Goal: Task Accomplishment & Management: Use online tool/utility

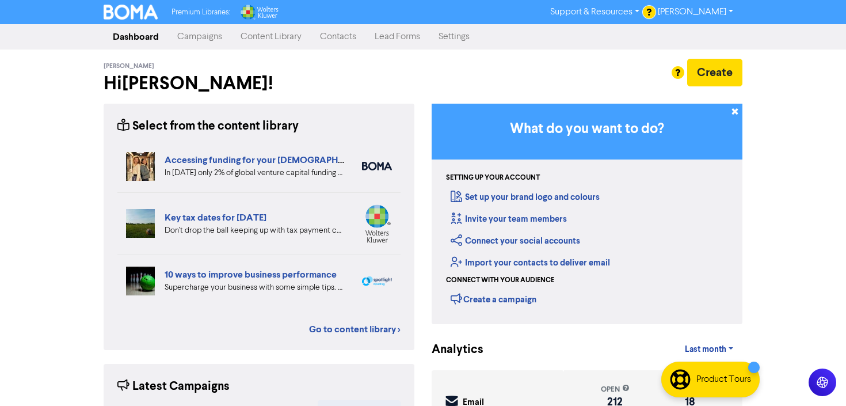
click at [212, 35] on link "Campaigns" at bounding box center [199, 36] width 63 height 23
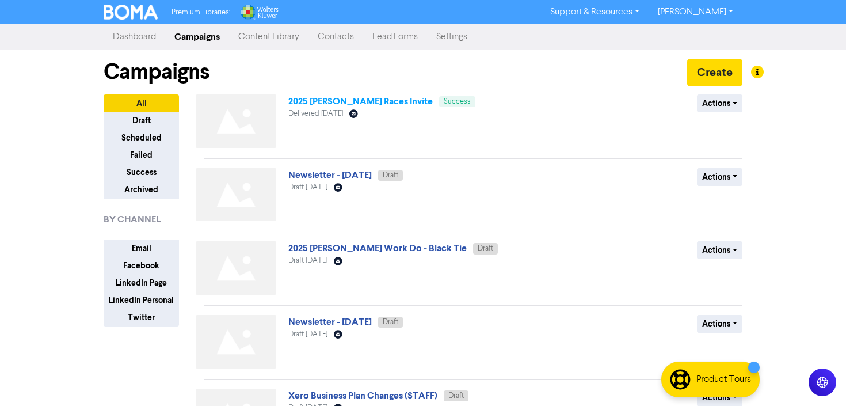
click at [353, 101] on link "2025 [PERSON_NAME] Races Invite" at bounding box center [360, 102] width 144 height 12
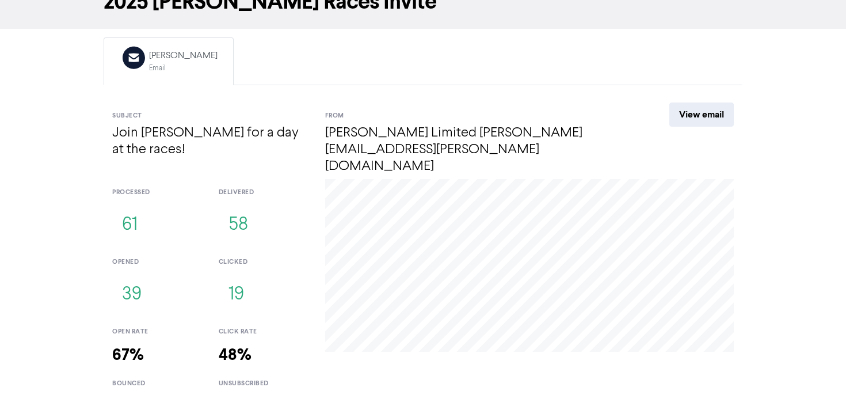
scroll to position [85, 0]
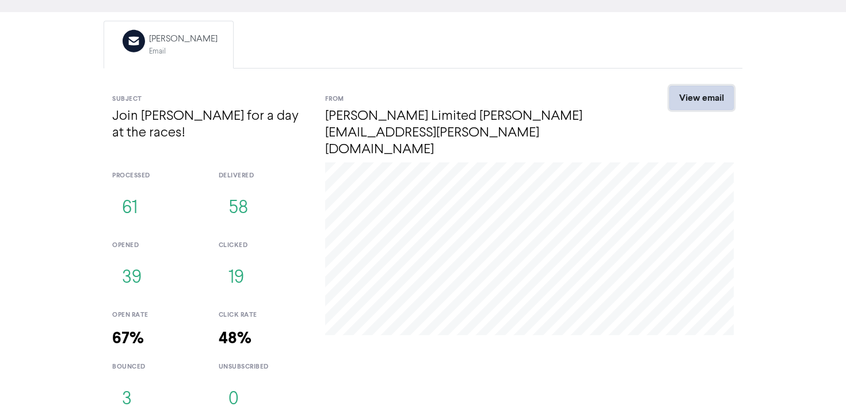
click at [704, 94] on link "View email" at bounding box center [702, 98] width 64 height 24
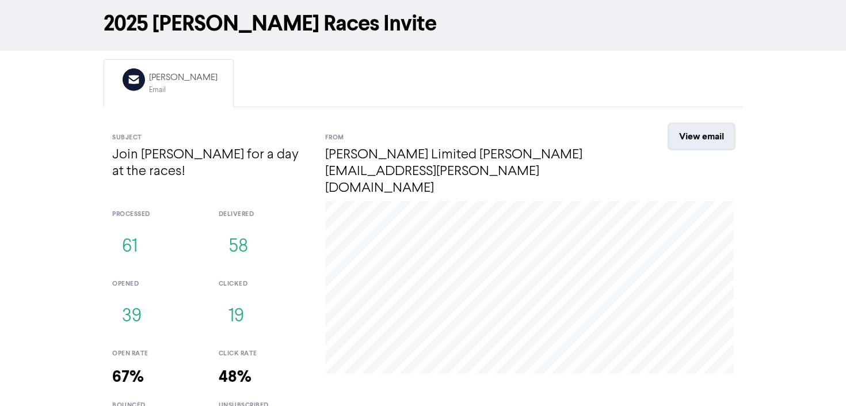
scroll to position [0, 0]
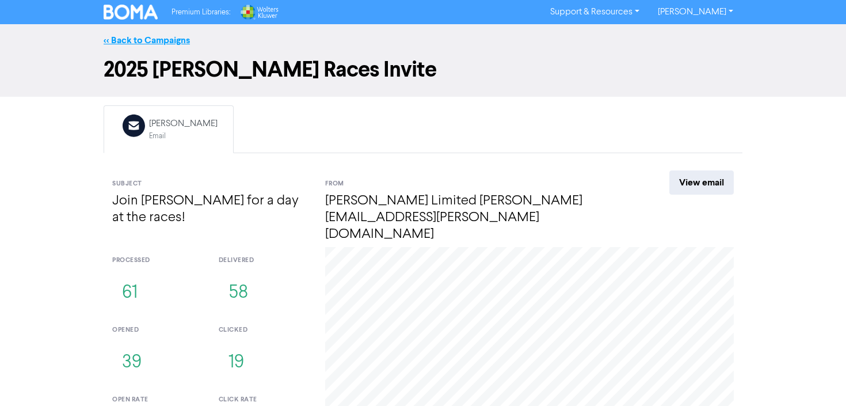
click at [174, 41] on link "<< Back to Campaigns" at bounding box center [147, 41] width 86 height 12
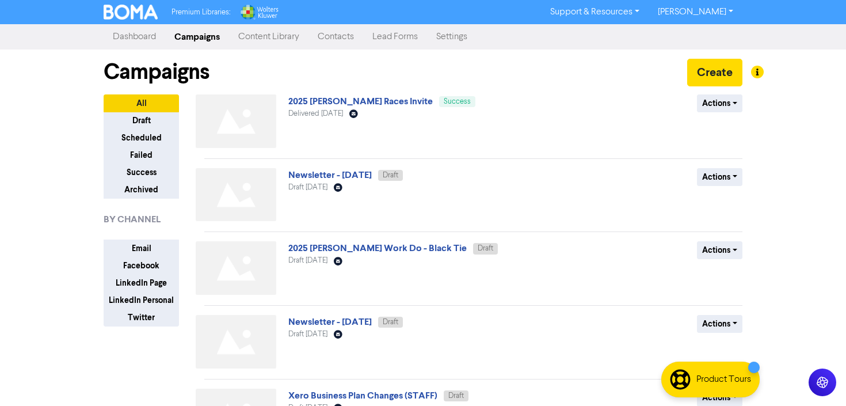
click at [736, 112] on div "Actions Duplicate Archive" at bounding box center [658, 123] width 185 height 58
click at [736, 111] on button "Actions" at bounding box center [719, 103] width 45 height 18
click at [467, 132] on div "2025 [PERSON_NAME] Races Invite Success Delivered [DATE] Email Created with Ske…" at bounding box center [426, 123] width 277 height 58
click at [409, 104] on link "2025 [PERSON_NAME] Races Invite" at bounding box center [360, 102] width 144 height 12
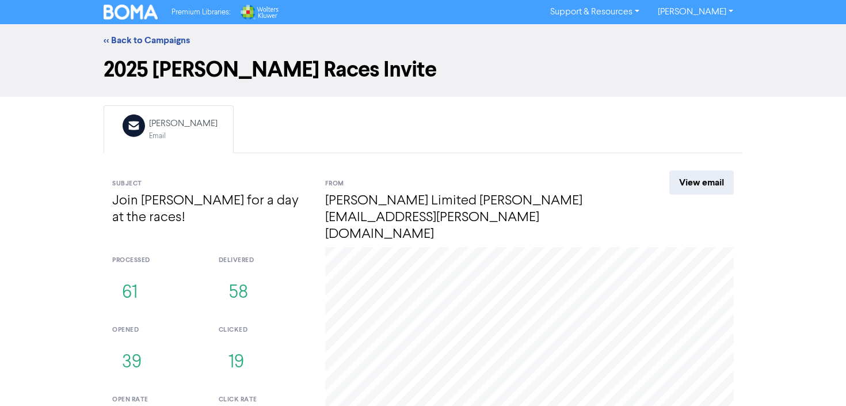
click at [144, 18] on img at bounding box center [131, 12] width 54 height 15
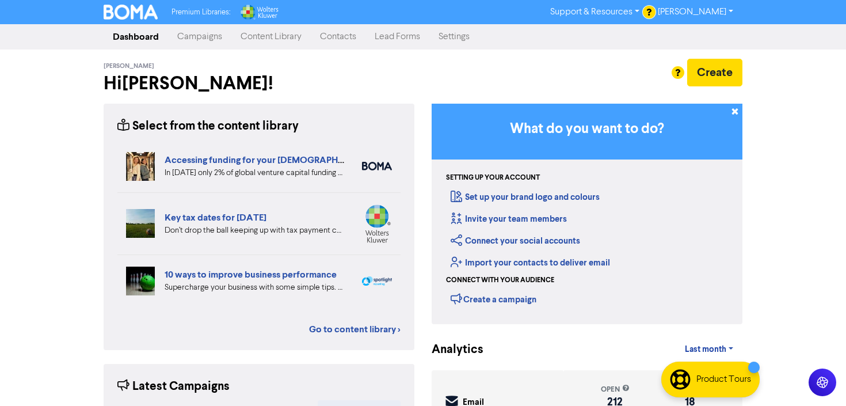
click at [340, 40] on link "Contacts" at bounding box center [338, 36] width 55 height 23
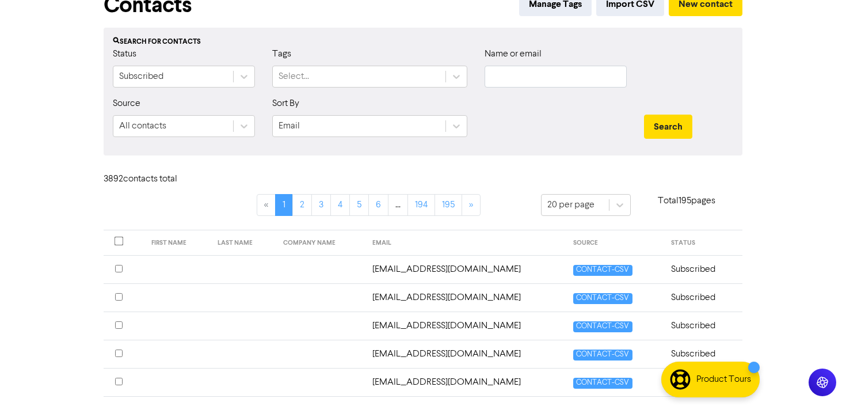
scroll to position [26, 0]
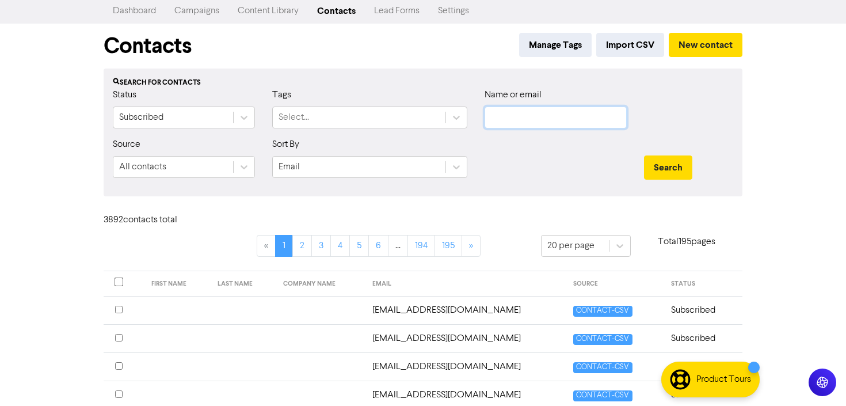
click at [558, 120] on input "text" at bounding box center [556, 117] width 142 height 22
type input "ash@"
click at [677, 172] on button "Search" at bounding box center [668, 167] width 48 height 24
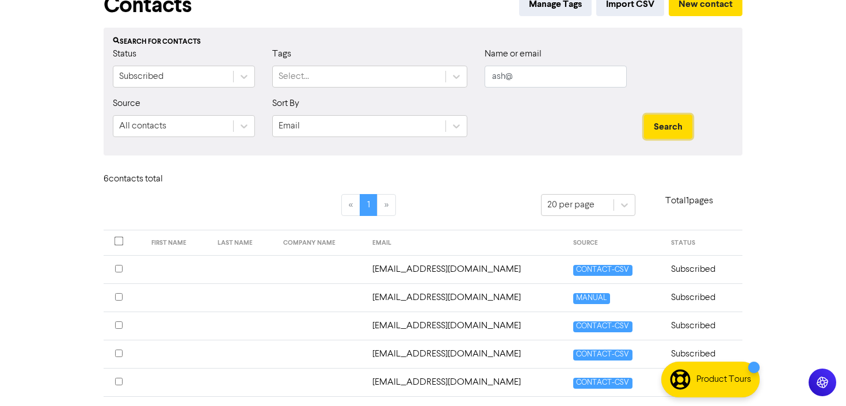
scroll to position [68, 0]
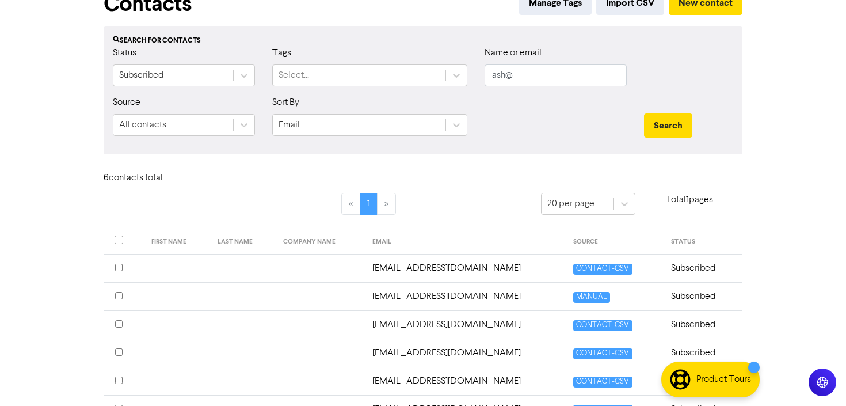
click at [118, 296] on input "checkbox" at bounding box center [118, 295] width 7 height 7
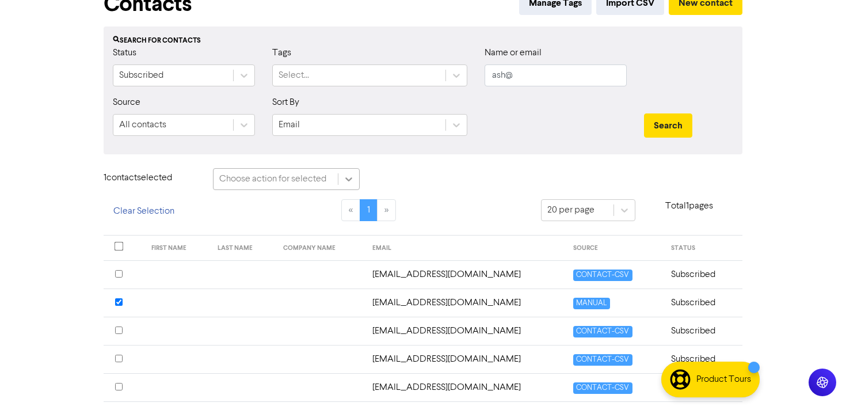
click at [350, 181] on icon at bounding box center [349, 179] width 12 height 12
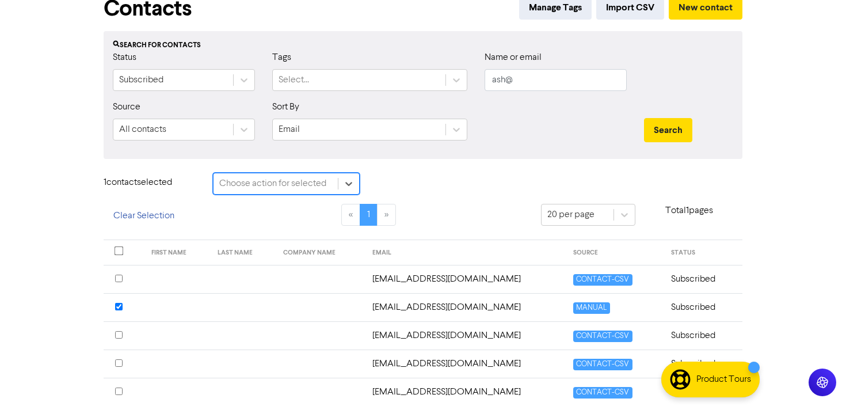
scroll to position [64, 0]
click at [119, 303] on input "checkbox" at bounding box center [118, 305] width 7 height 7
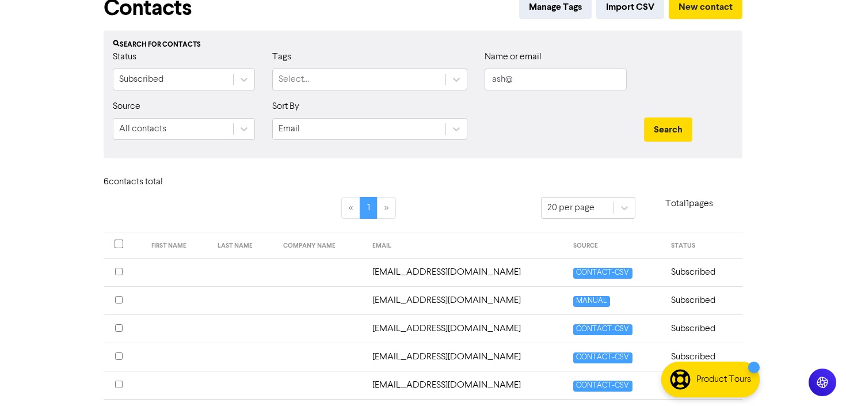
scroll to position [0, 0]
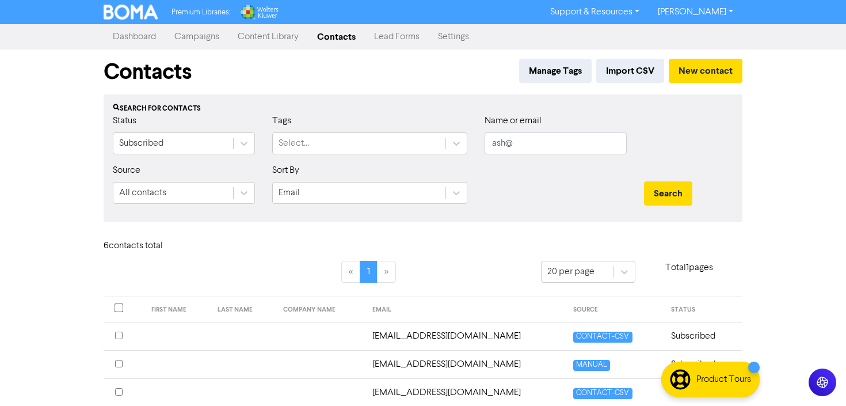
click at [190, 40] on link "Campaigns" at bounding box center [196, 36] width 63 height 23
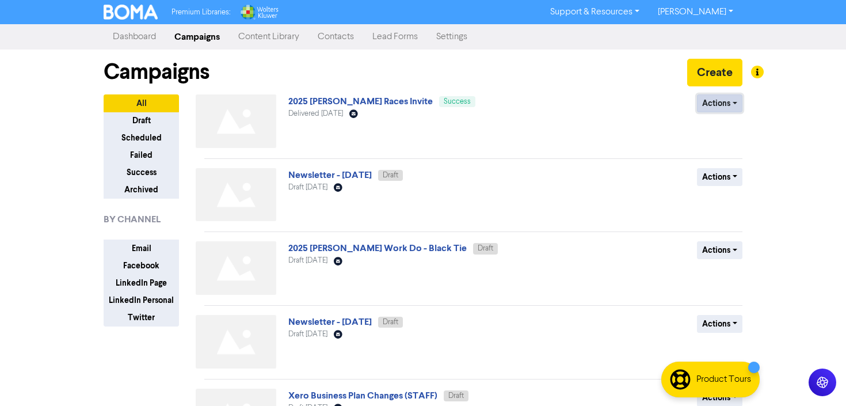
click at [733, 106] on button "Actions" at bounding box center [719, 103] width 45 height 18
click at [731, 127] on button "Duplicate" at bounding box center [743, 128] width 91 height 18
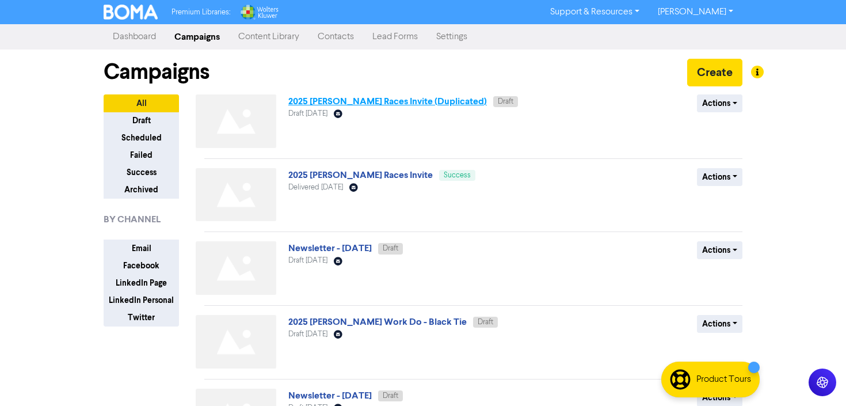
click at [431, 104] on link "2025 Ashton Wheelans Races Invite (Duplicated)" at bounding box center [387, 102] width 199 height 12
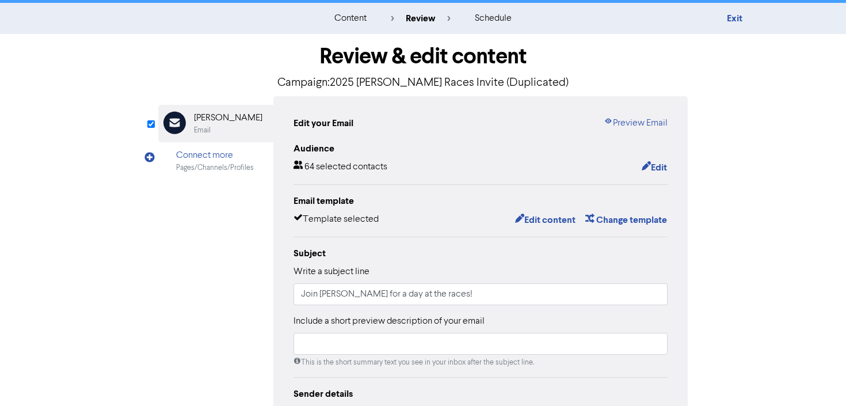
scroll to position [18, 0]
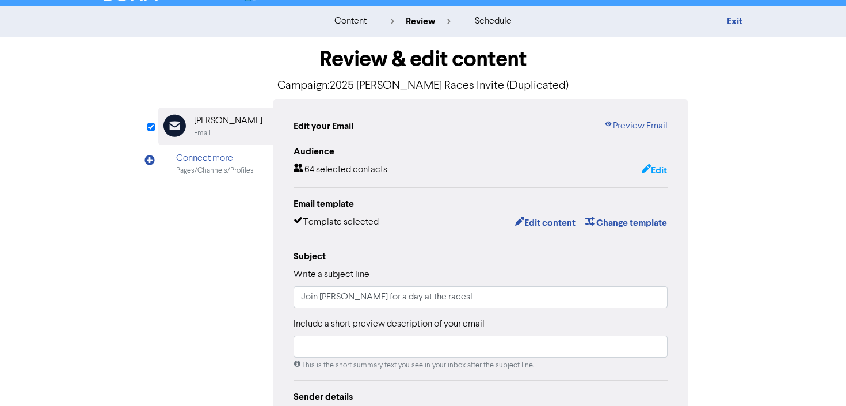
click at [663, 172] on button "Edit" at bounding box center [654, 170] width 26 height 15
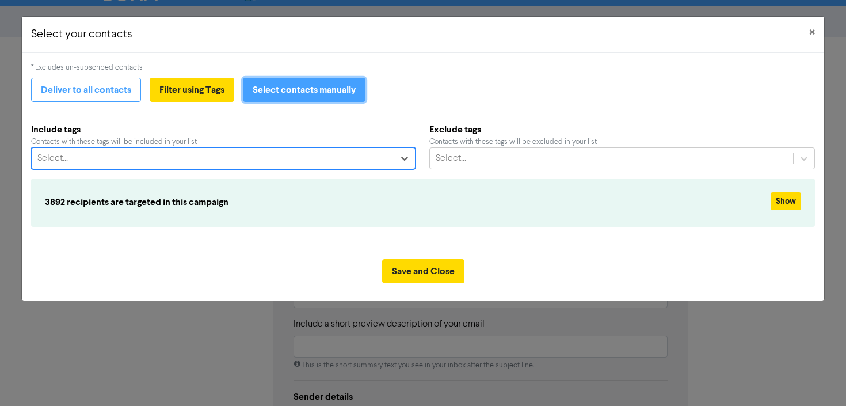
click at [335, 95] on button "Select contacts manually" at bounding box center [304, 90] width 123 height 24
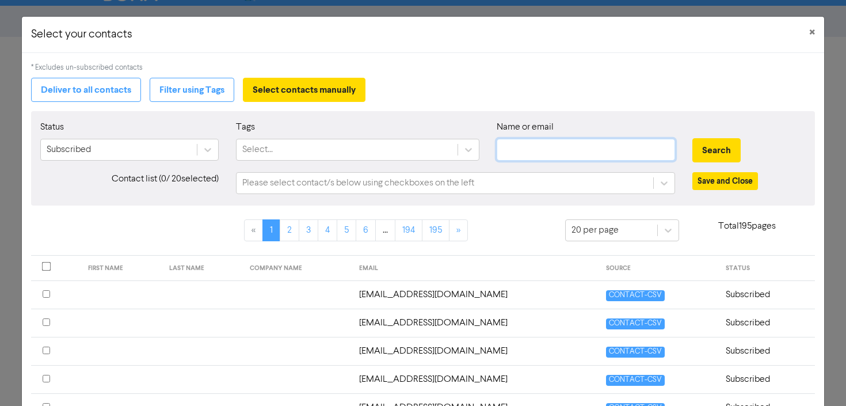
click at [530, 143] on input "text" at bounding box center [586, 150] width 178 height 22
type input "ash@"
click at [726, 150] on button "Search" at bounding box center [717, 150] width 48 height 24
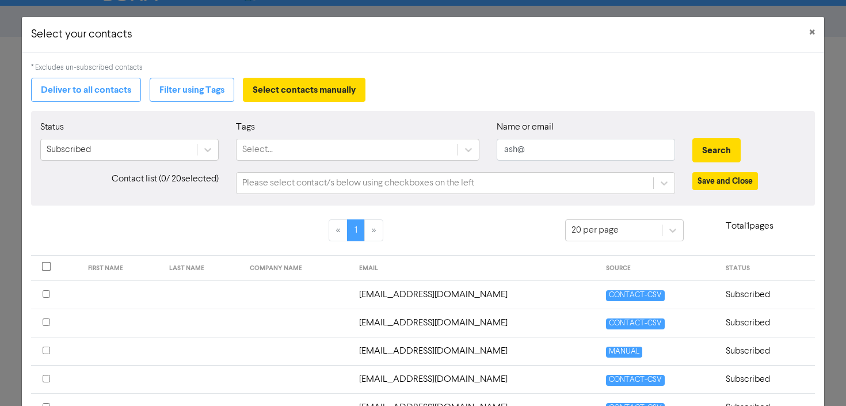
click at [48, 352] on input "checkbox" at bounding box center [46, 350] width 7 height 7
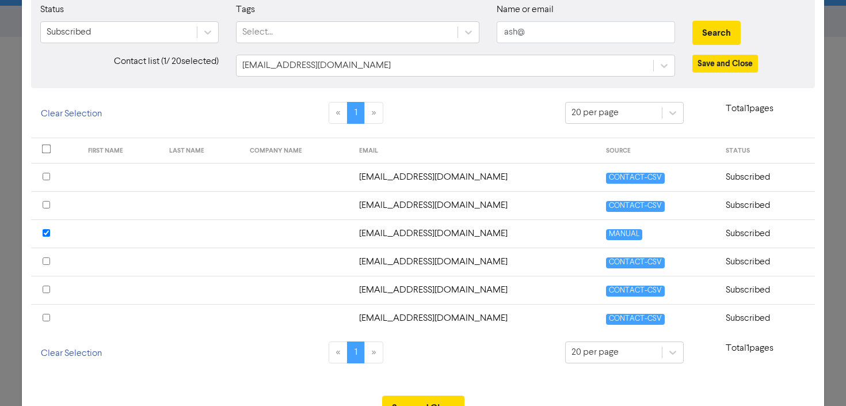
scroll to position [165, 0]
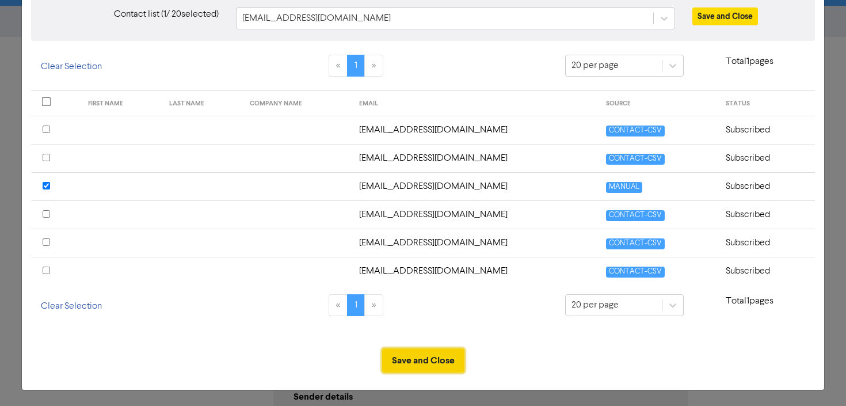
click at [432, 364] on button "Save and Close" at bounding box center [423, 360] width 82 height 24
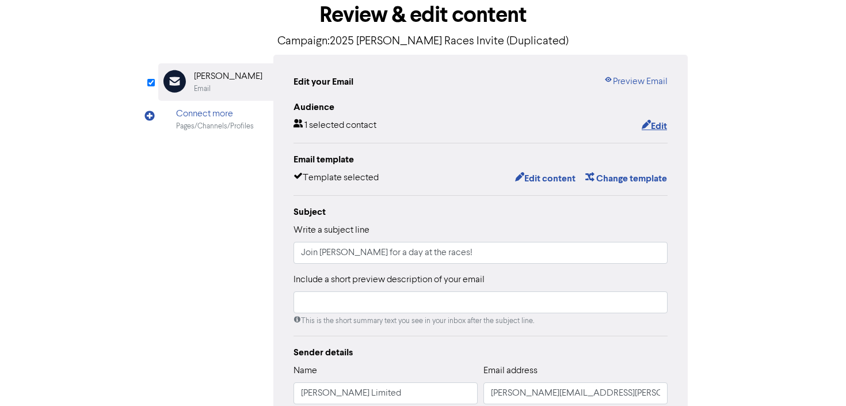
scroll to position [59, 0]
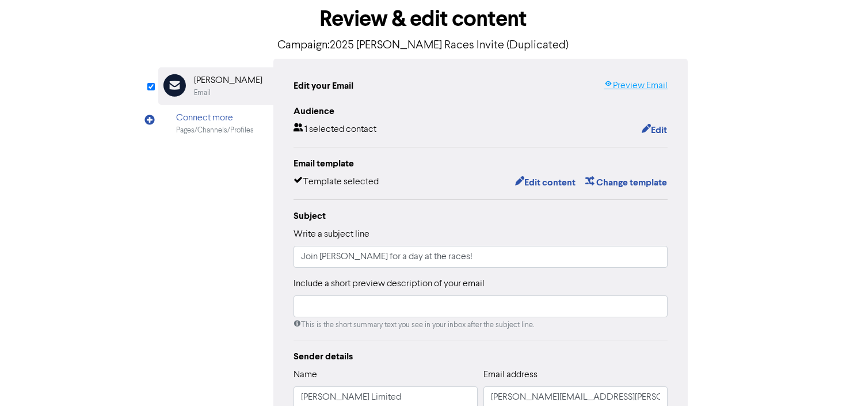
click at [649, 80] on link "Preview Email" at bounding box center [636, 86] width 64 height 14
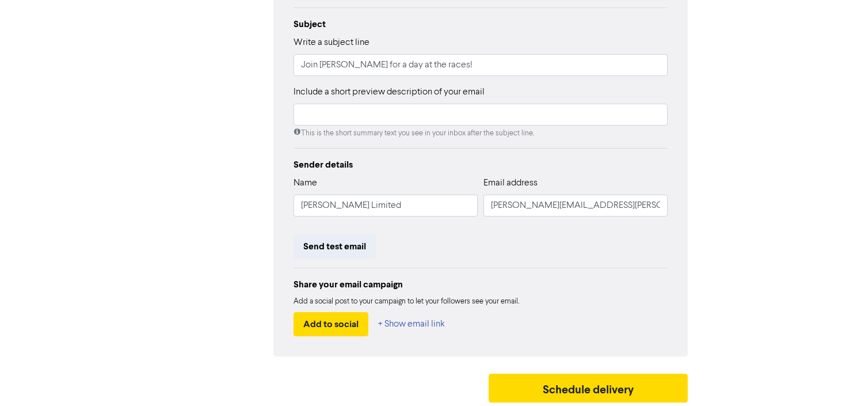
scroll to position [253, 0]
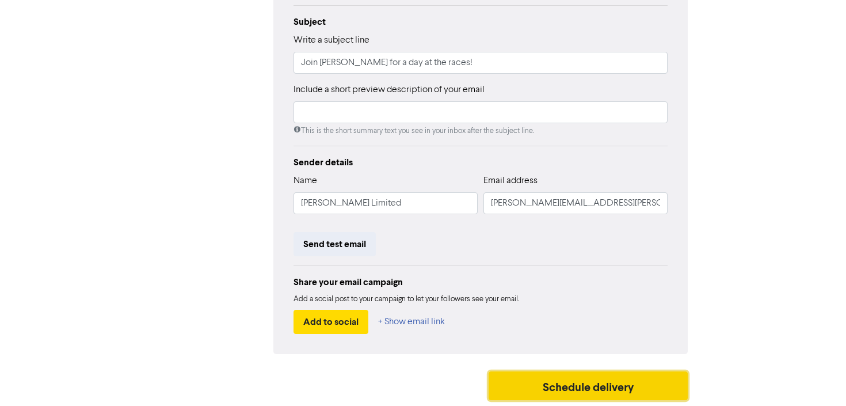
click at [520, 382] on button "Schedule delivery" at bounding box center [588, 385] width 199 height 29
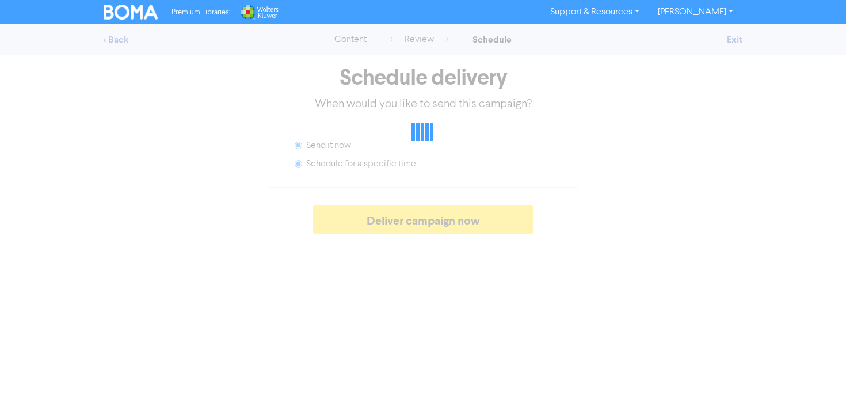
radio input "false"
radio input "true"
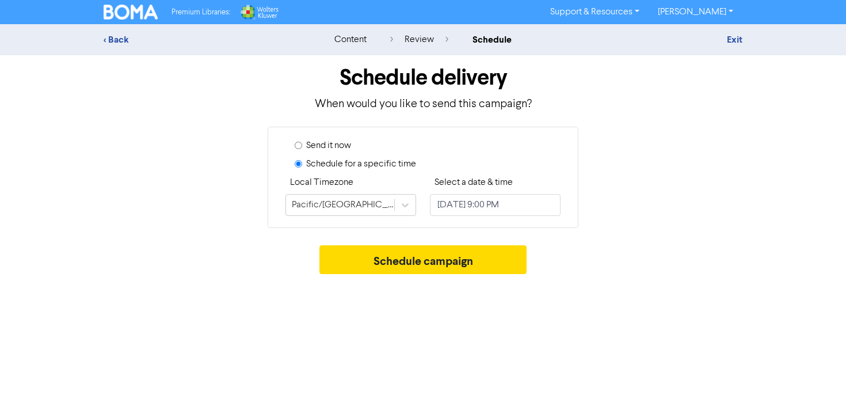
click at [336, 147] on label "Send it now" at bounding box center [328, 146] width 45 height 14
click at [302, 147] on input "Send it now" at bounding box center [298, 145] width 7 height 7
radio input "true"
radio input "false"
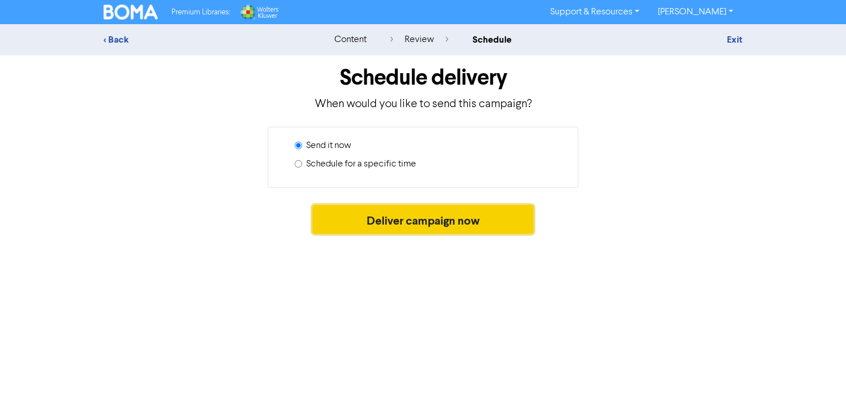
click at [384, 225] on button "Deliver campaign now" at bounding box center [424, 219] width 222 height 29
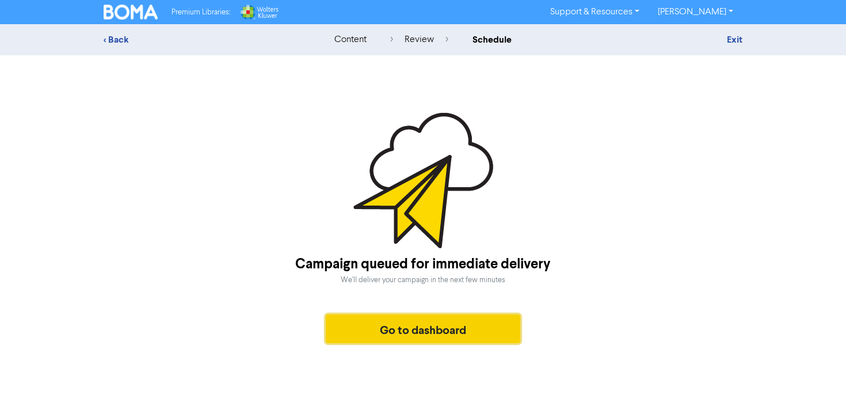
click at [408, 331] on button "Go to dashboard" at bounding box center [423, 328] width 195 height 29
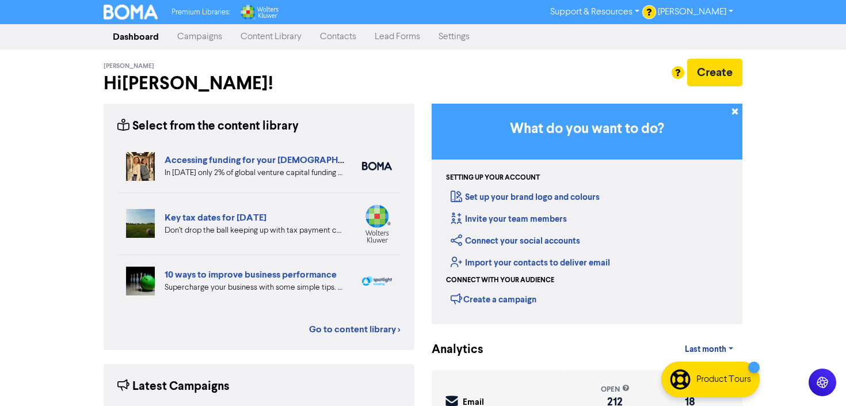
click at [206, 40] on link "Campaigns" at bounding box center [199, 36] width 63 height 23
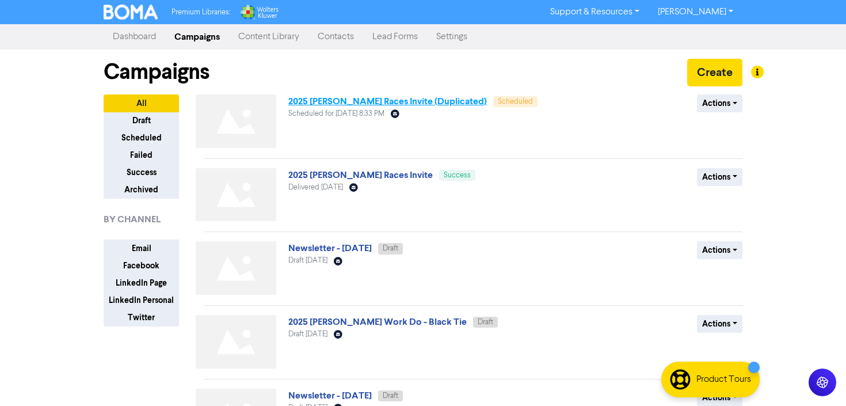
click at [403, 99] on link "2025 Ashton Wheelans Races Invite (Duplicated)" at bounding box center [387, 102] width 199 height 12
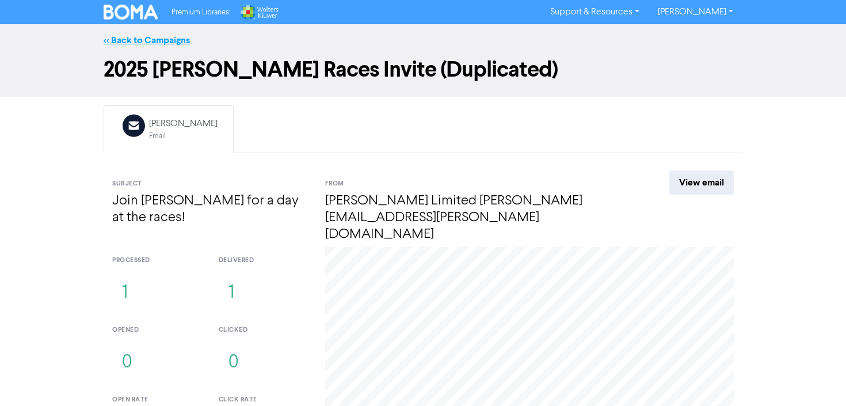
click at [147, 43] on link "<< Back to Campaigns" at bounding box center [147, 41] width 86 height 12
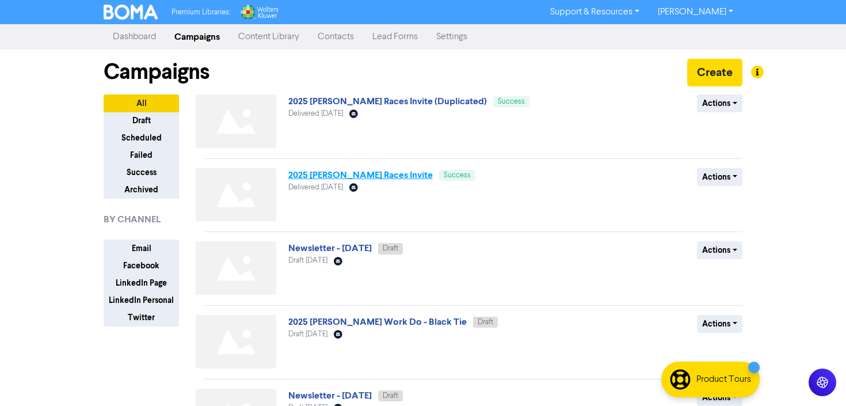
click at [338, 177] on link "2025 [PERSON_NAME] Races Invite" at bounding box center [360, 175] width 144 height 12
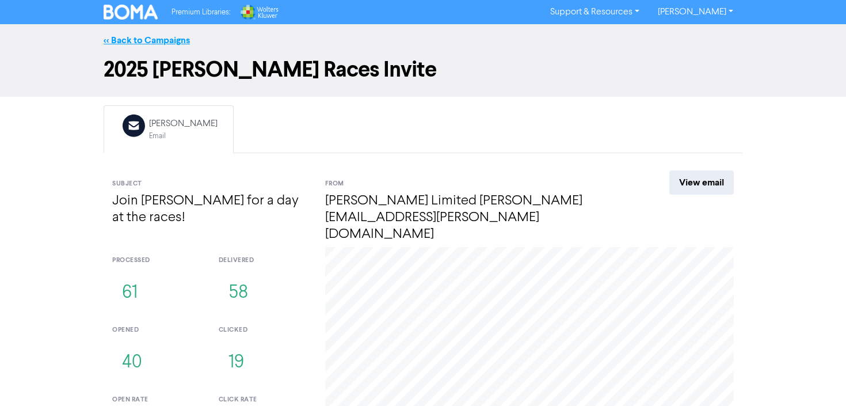
click at [170, 43] on link "<< Back to Campaigns" at bounding box center [147, 41] width 86 height 12
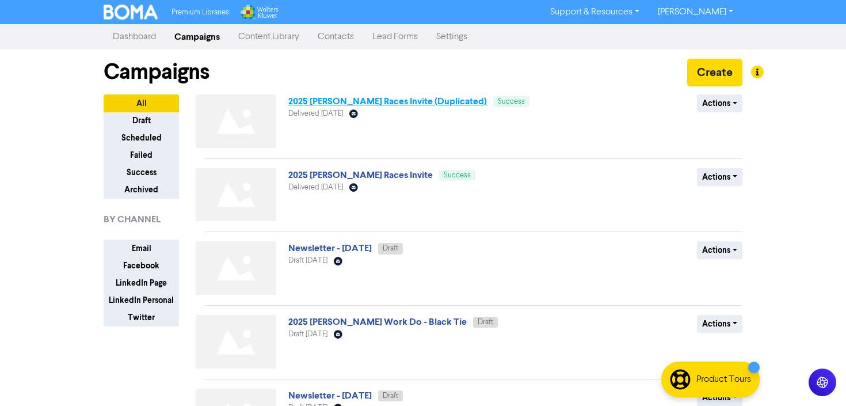
click at [362, 101] on link "2025 Ashton Wheelans Races Invite (Duplicated)" at bounding box center [387, 102] width 199 height 12
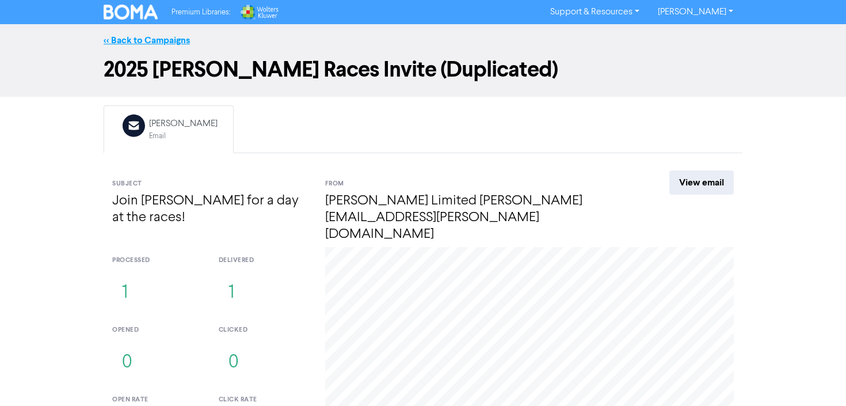
click at [150, 45] on link "<< Back to Campaigns" at bounding box center [147, 41] width 86 height 12
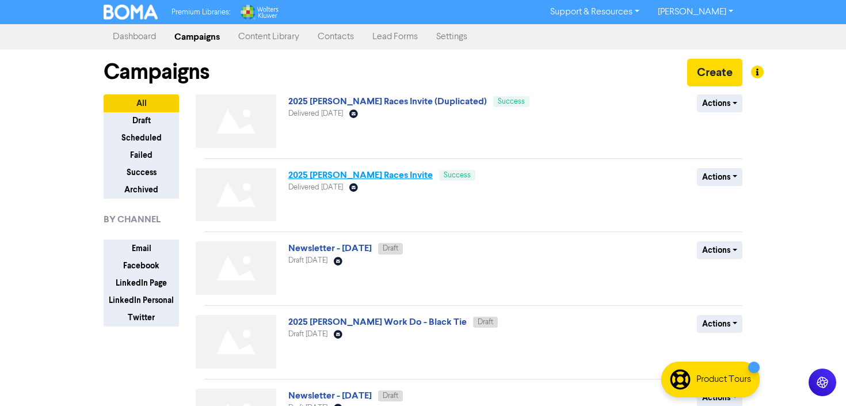
click at [357, 178] on link "2025 [PERSON_NAME] Races Invite" at bounding box center [360, 175] width 144 height 12
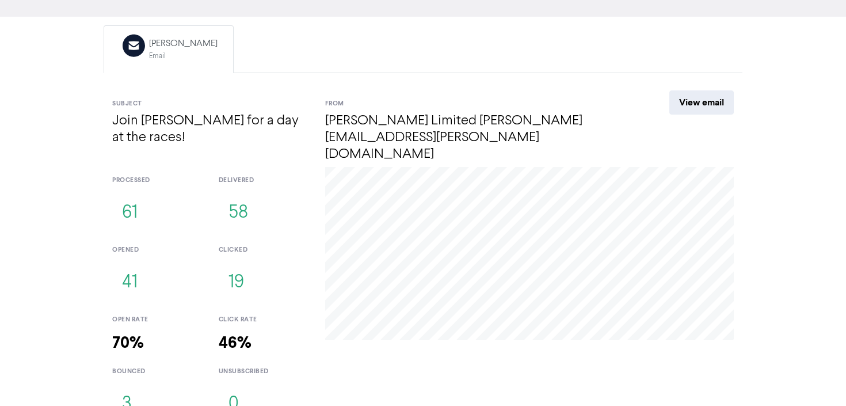
scroll to position [85, 0]
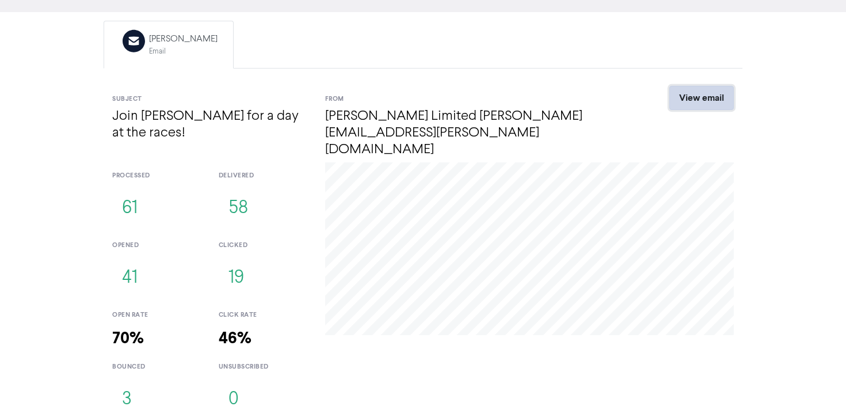
click at [705, 98] on link "View email" at bounding box center [702, 98] width 64 height 24
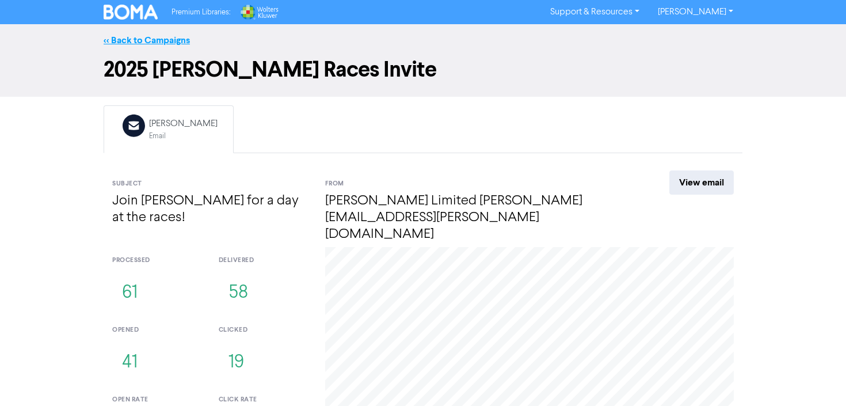
click at [146, 36] on link "<< Back to Campaigns" at bounding box center [147, 41] width 86 height 12
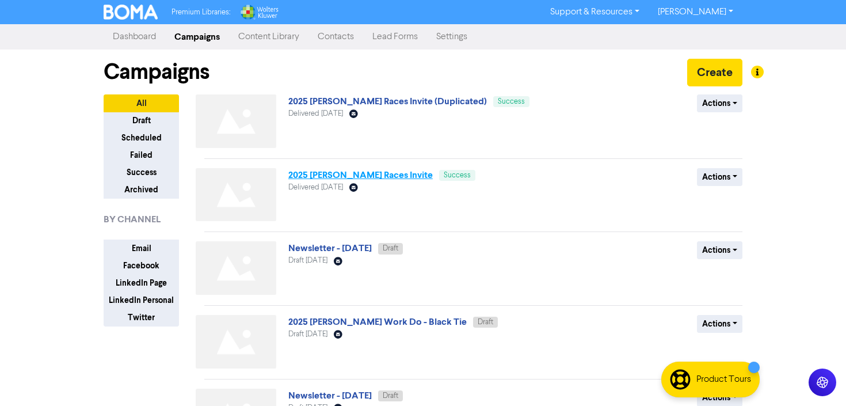
click at [353, 177] on link "2025 [PERSON_NAME] Races Invite" at bounding box center [360, 175] width 144 height 12
